Goal: Go to known website: Access a specific website the user already knows

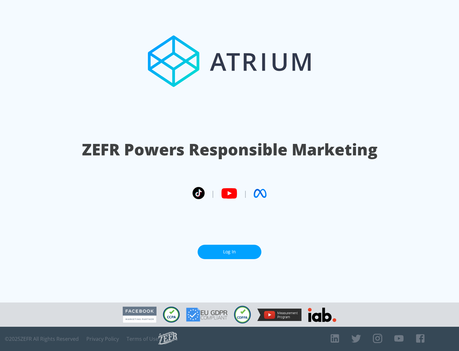
click at [230, 249] on link "Log In" at bounding box center [230, 252] width 64 height 14
